Goal: Task Accomplishment & Management: Manage account settings

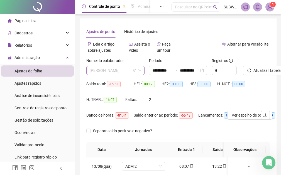
click at [116, 71] on span "[PERSON_NAME]" at bounding box center [116, 70] width 52 height 8
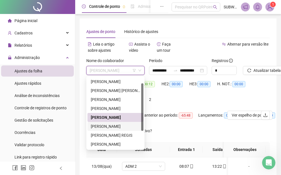
drag, startPoint x: 144, startPoint y: 125, endPoint x: 145, endPoint y: 98, distance: 27.4
click at [145, 98] on body "**********" at bounding box center [140, 87] width 281 height 175
drag, startPoint x: 142, startPoint y: 125, endPoint x: 141, endPoint y: 92, distance: 32.6
click at [141, 92] on div "[PERSON_NAME] [PERSON_NAME] [PERSON_NAME] [PERSON_NAME]" at bounding box center [116, 112] width 56 height 71
click at [119, 82] on div "[PERSON_NAME]" at bounding box center [115, 81] width 49 height 6
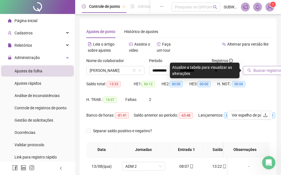
click at [268, 68] on span "Buscar registros" at bounding box center [268, 70] width 28 height 6
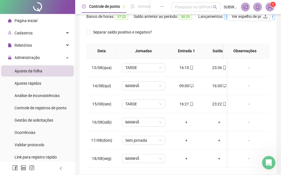
scroll to position [126, 0]
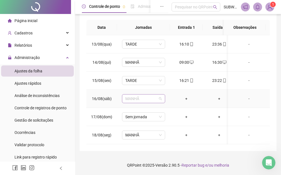
click at [144, 96] on span "MANHÃ" at bounding box center [144, 98] width 37 height 8
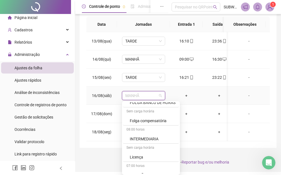
scroll to position [223, 0]
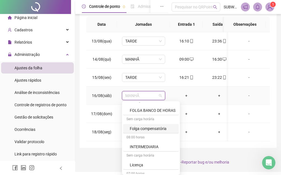
click at [165, 128] on div "Folga compensatória" at bounding box center [153, 128] width 46 height 6
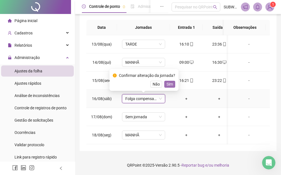
click at [170, 81] on span "Sim" at bounding box center [170, 84] width 6 height 6
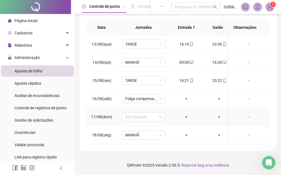
drag, startPoint x: 150, startPoint y: 114, endPoint x: 172, endPoint y: 114, distance: 21.8
click at [150, 115] on span "Sem jornada" at bounding box center [144, 116] width 37 height 8
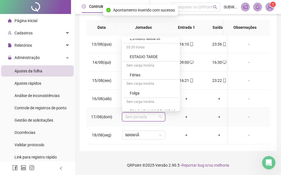
scroll to position [170, 0]
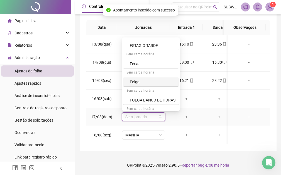
click at [150, 79] on div "Folga" at bounding box center [153, 82] width 46 height 6
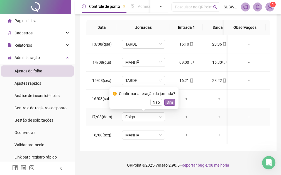
click at [170, 100] on span "Sim" at bounding box center [170, 102] width 6 height 6
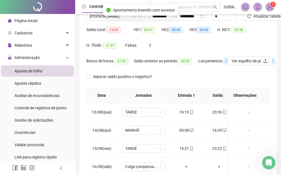
scroll to position [0, 0]
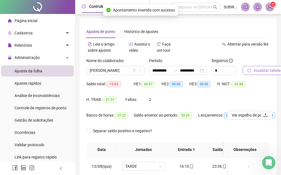
click at [261, 69] on span "Atualizar tabela" at bounding box center [267, 70] width 27 height 6
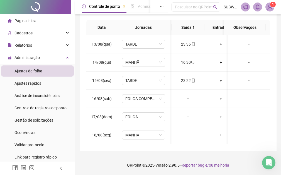
scroll to position [0, 17]
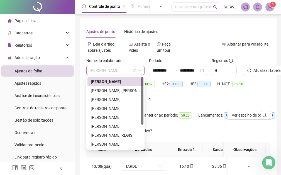
click at [98, 71] on span "[PERSON_NAME]" at bounding box center [116, 70] width 52 height 8
click at [102, 90] on div "[PERSON_NAME] [PERSON_NAME]" at bounding box center [115, 90] width 49 height 6
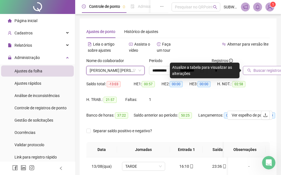
click at [258, 71] on span "Buscar registros" at bounding box center [268, 70] width 28 height 6
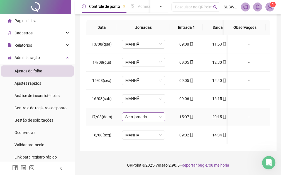
click at [144, 112] on span "Sem jornada" at bounding box center [144, 116] width 37 height 8
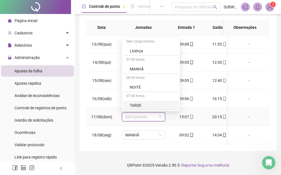
click at [153, 102] on div "TARDE" at bounding box center [153, 105] width 46 height 6
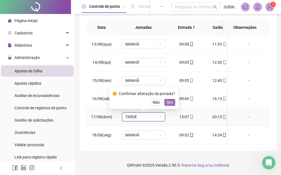
click at [168, 99] on span "Sim" at bounding box center [170, 102] width 6 height 6
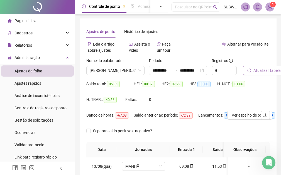
click at [259, 73] on span "Atualizar tabela" at bounding box center [267, 70] width 27 height 6
